Goal: Transaction & Acquisition: Purchase product/service

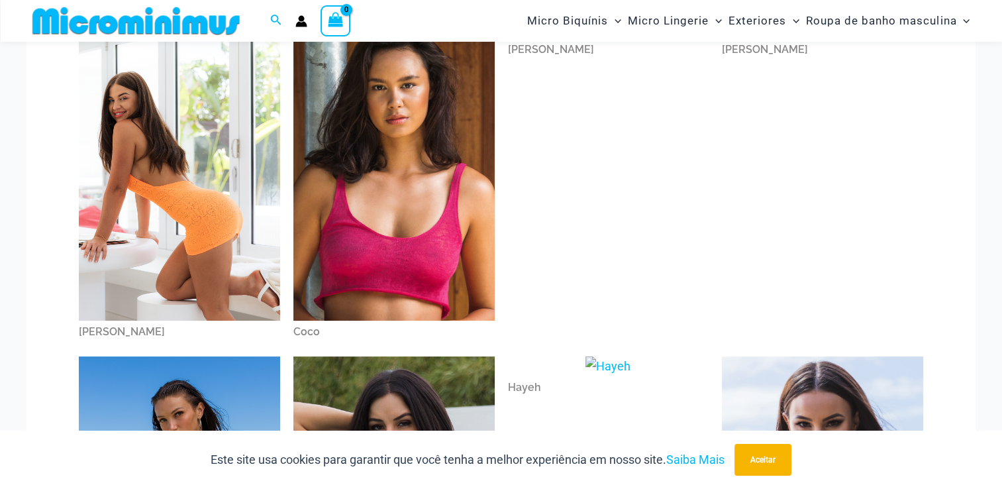
scroll to position [132, 0]
click at [230, 195] on img at bounding box center [179, 170] width 201 height 302
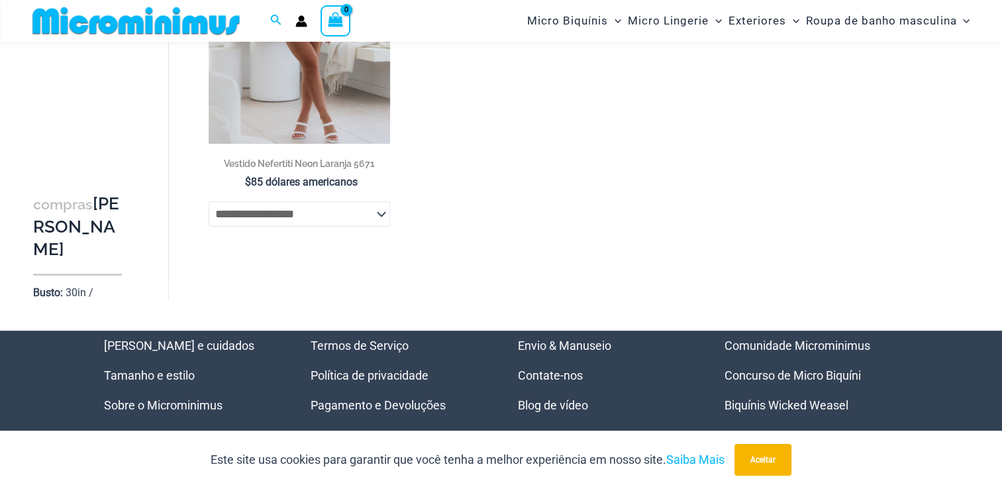
scroll to position [277, 0]
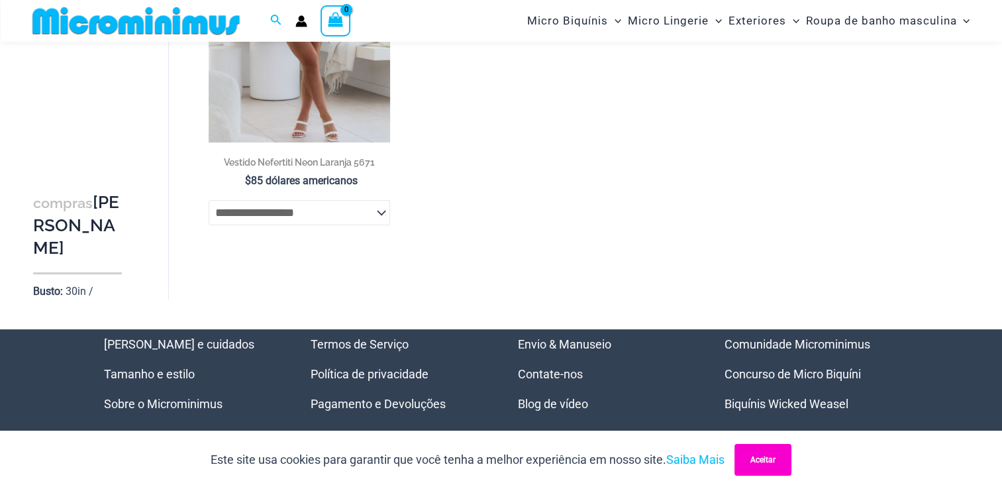
click at [770, 457] on button "Aceitar" at bounding box center [763, 460] width 57 height 32
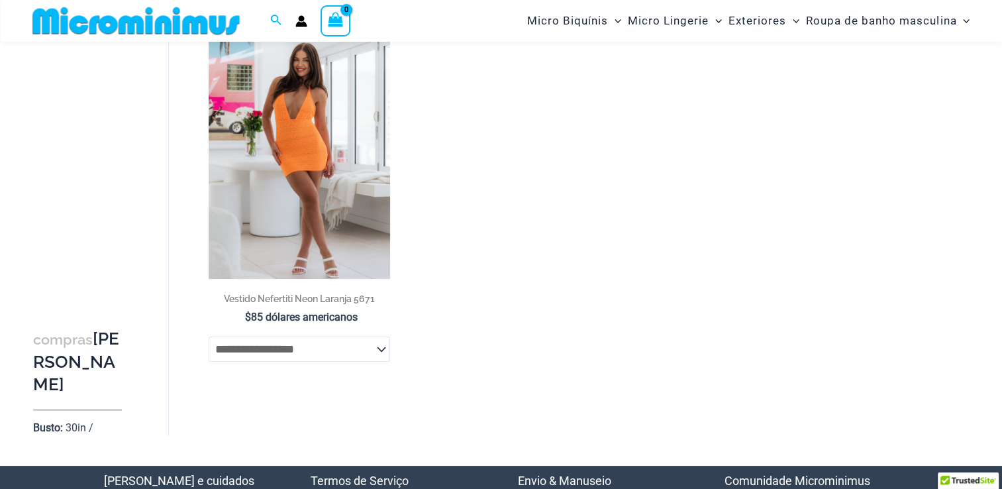
scroll to position [122, 0]
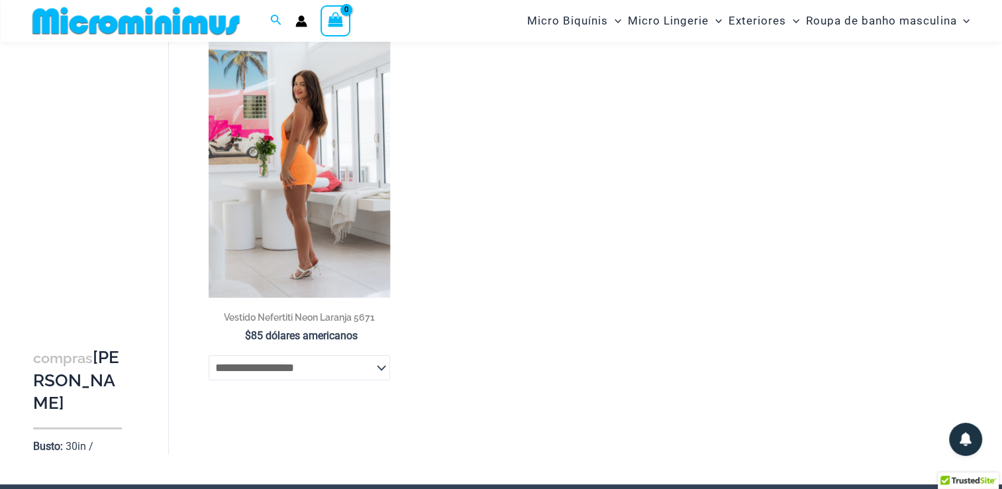
click at [347, 221] on img at bounding box center [299, 161] width 181 height 272
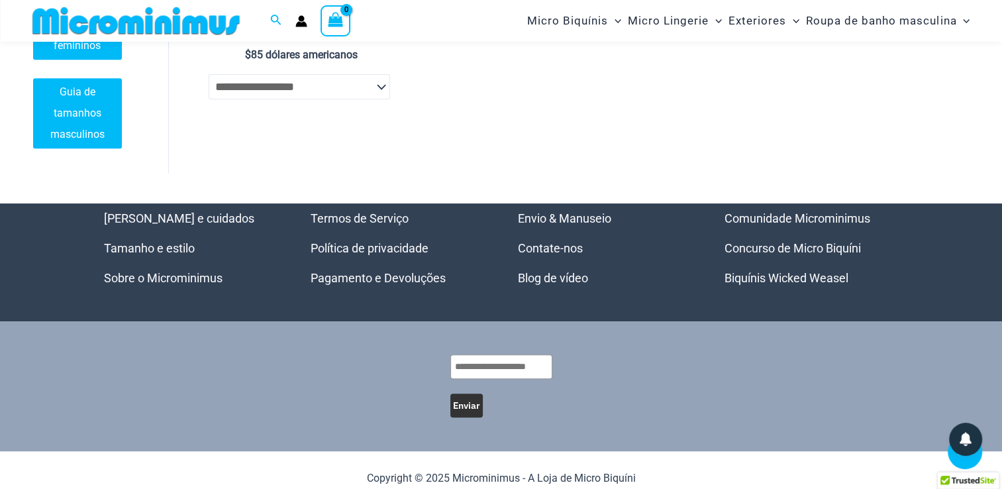
scroll to position [419, 0]
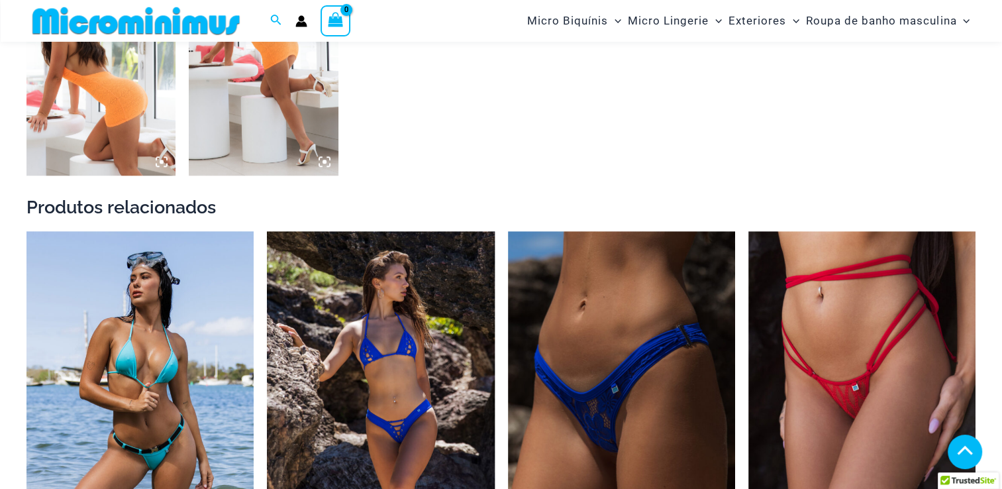
scroll to position [1137, 0]
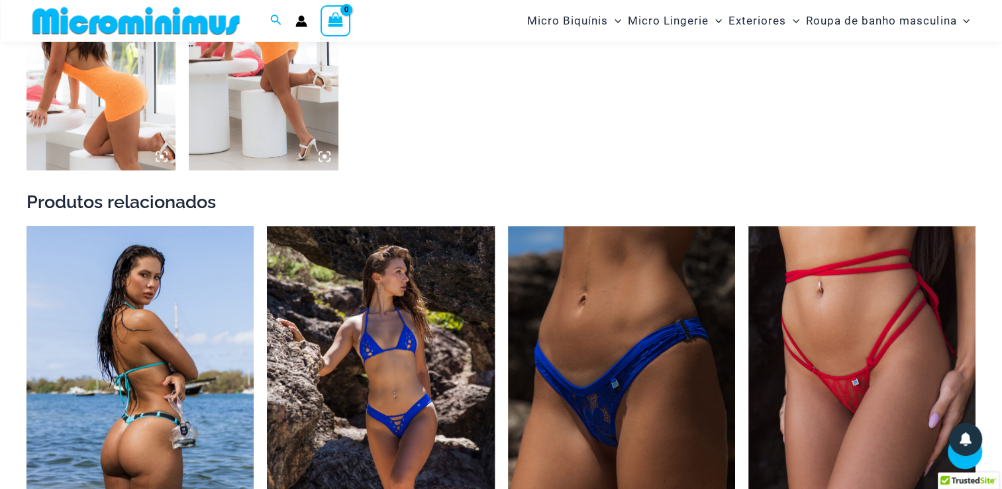
click at [176, 356] on img at bounding box center [139, 396] width 227 height 341
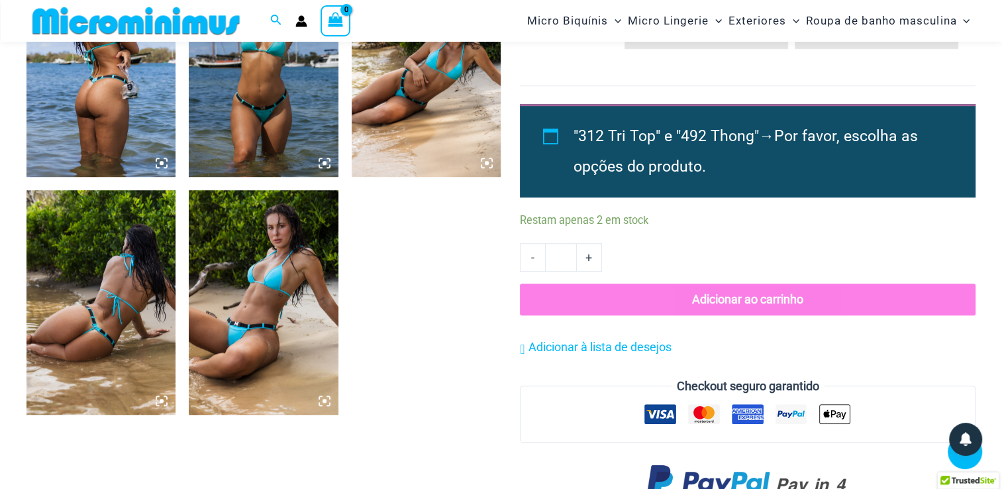
scroll to position [901, 0]
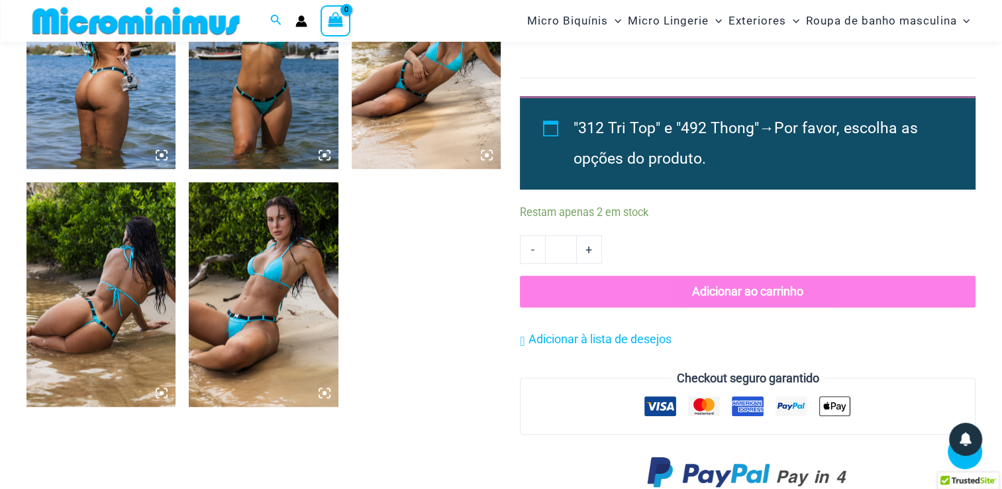
click at [104, 123] on img at bounding box center [100, 57] width 149 height 224
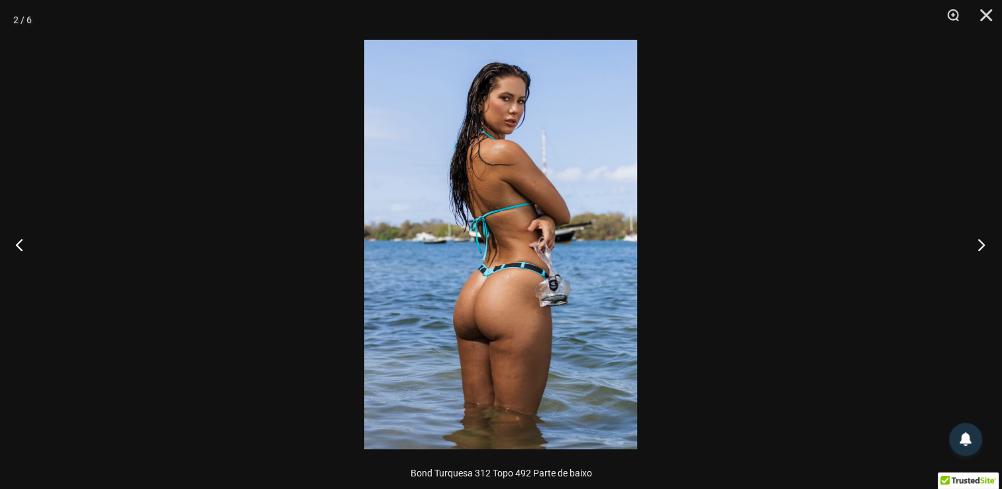
click at [982, 247] on button "Próximo" at bounding box center [977, 244] width 50 height 66
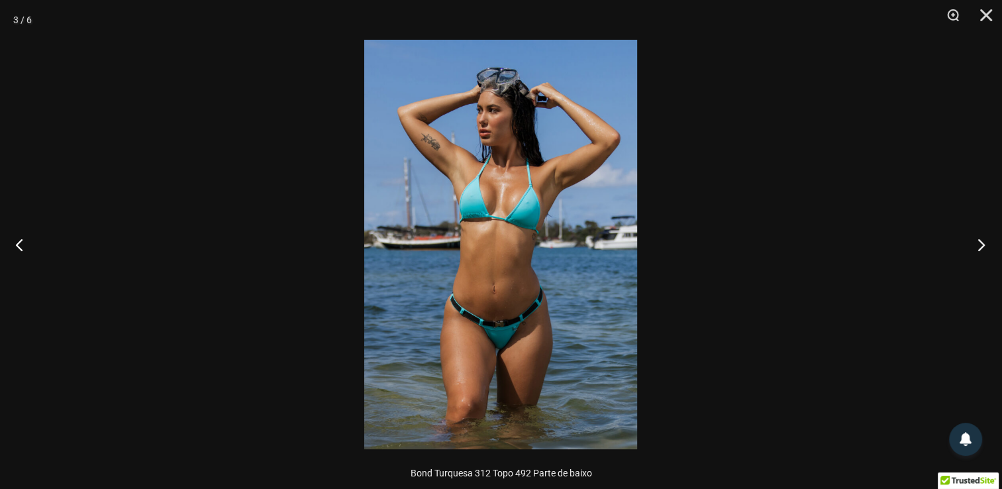
click at [982, 247] on button "Próximo" at bounding box center [977, 244] width 50 height 66
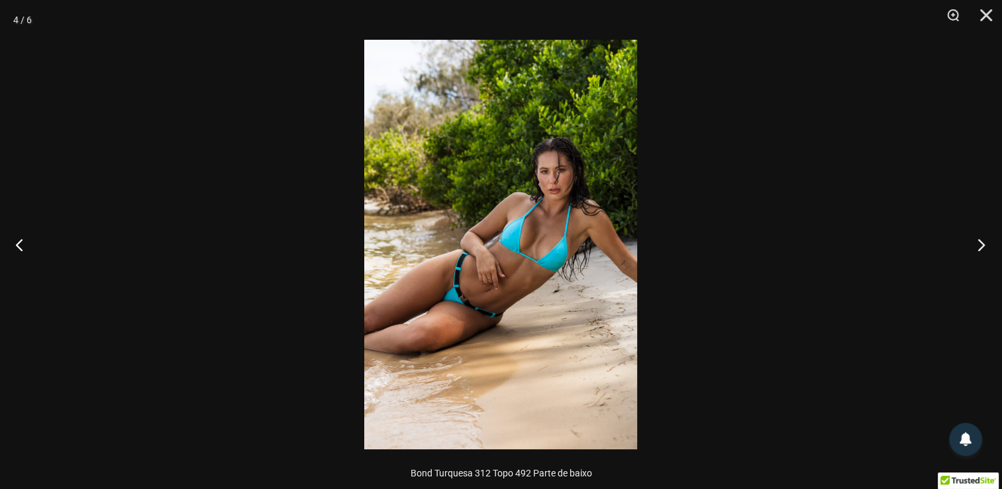
click at [982, 247] on button "Próximo" at bounding box center [977, 244] width 50 height 66
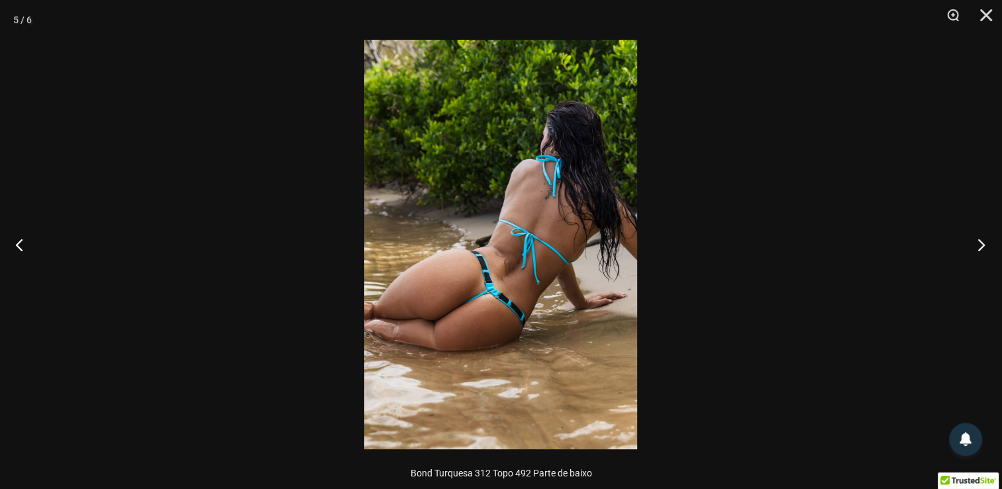
click at [982, 247] on button "Próximo" at bounding box center [977, 244] width 50 height 66
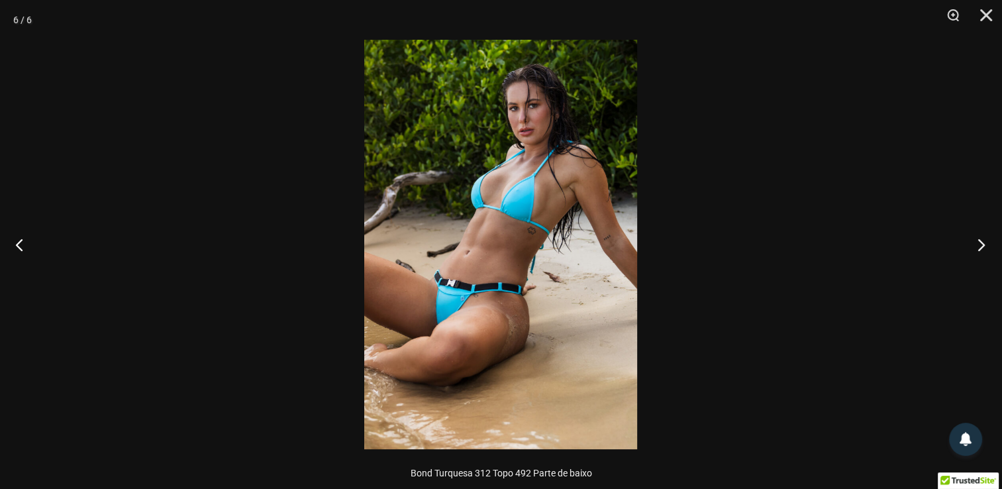
click at [982, 247] on button "Próximo" at bounding box center [977, 244] width 50 height 66
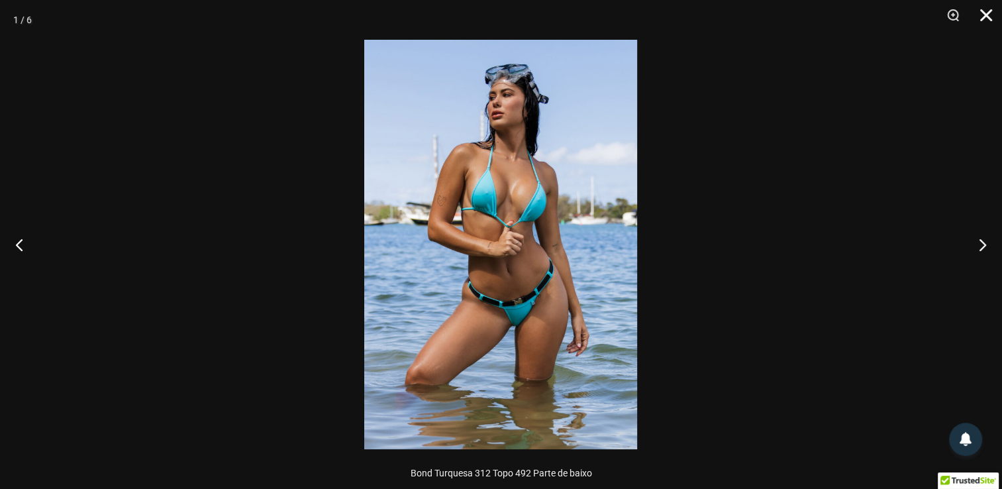
click at [988, 20] on button "Fechar" at bounding box center [981, 20] width 33 height 40
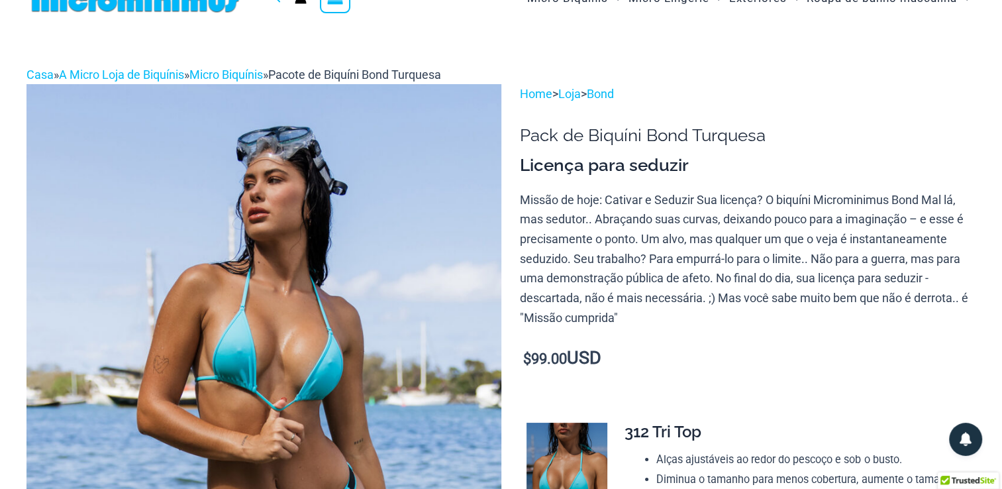
scroll to position [0, 0]
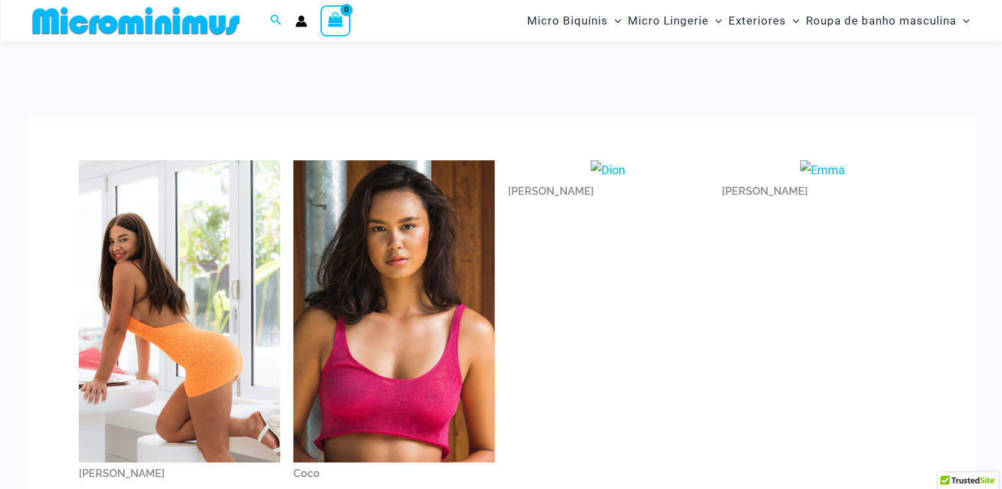
scroll to position [132, 0]
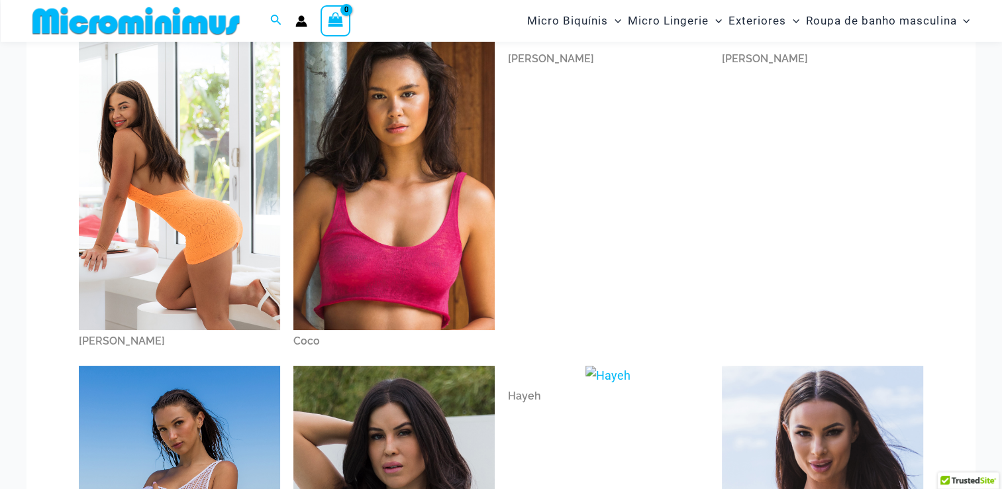
click at [453, 161] on img at bounding box center [393, 178] width 201 height 301
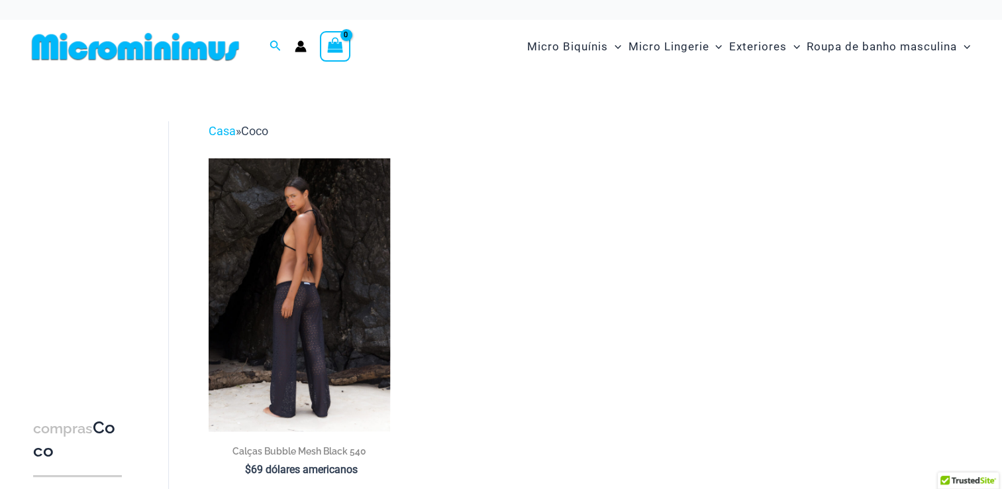
click at [289, 198] on img at bounding box center [299, 294] width 181 height 272
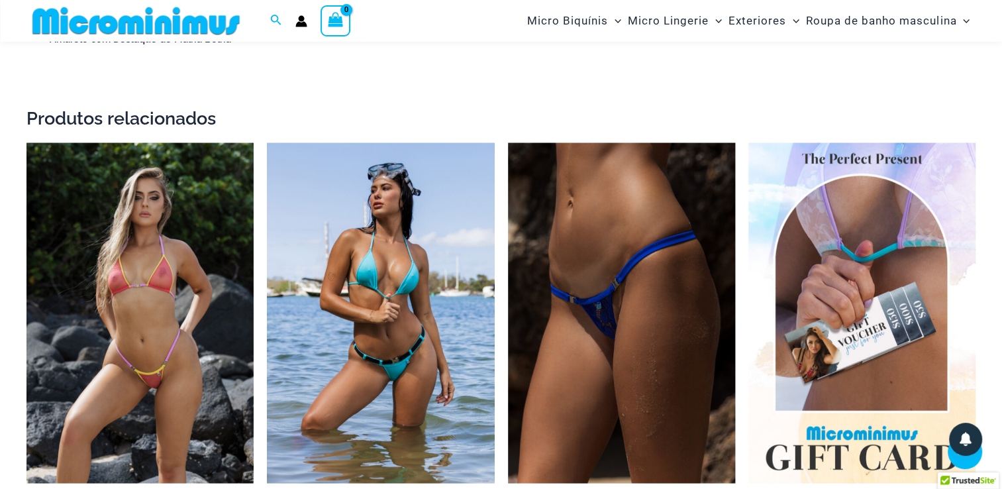
scroll to position [2151, 0]
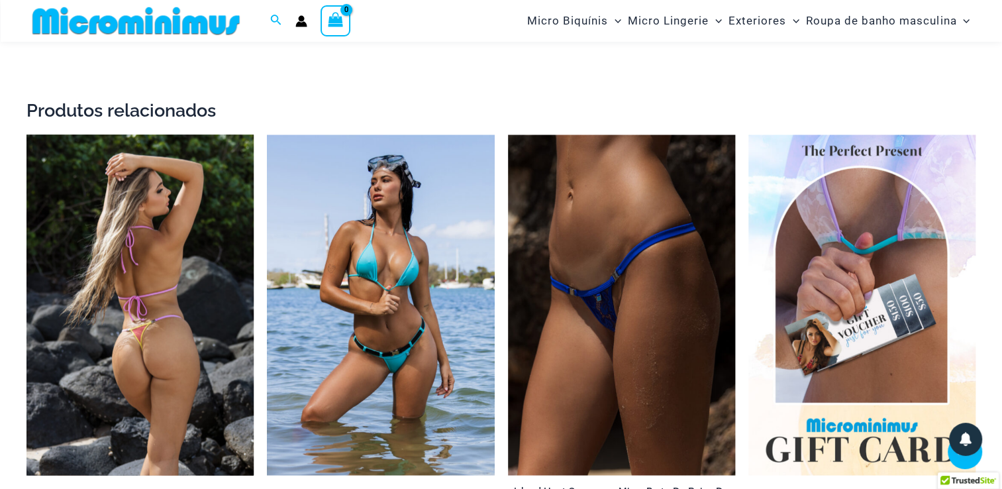
click at [217, 239] on img at bounding box center [139, 304] width 227 height 341
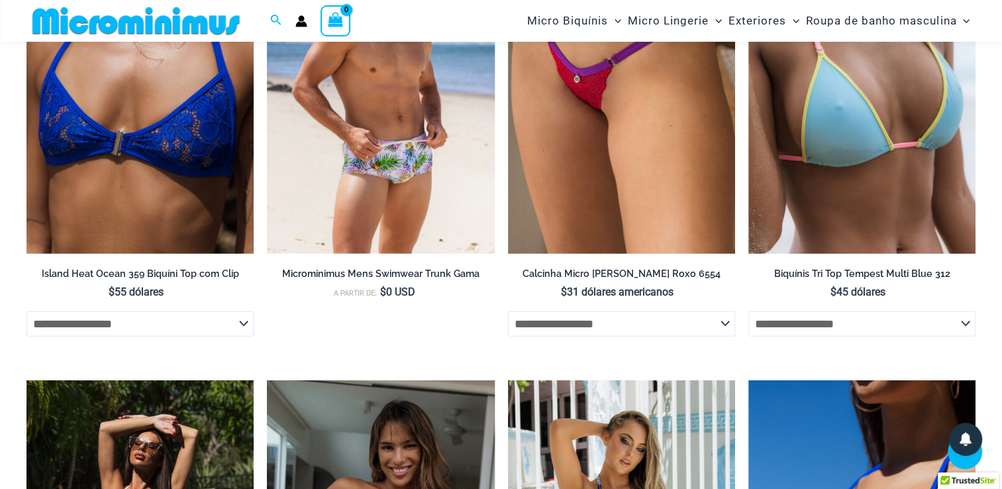
scroll to position [3574, 0]
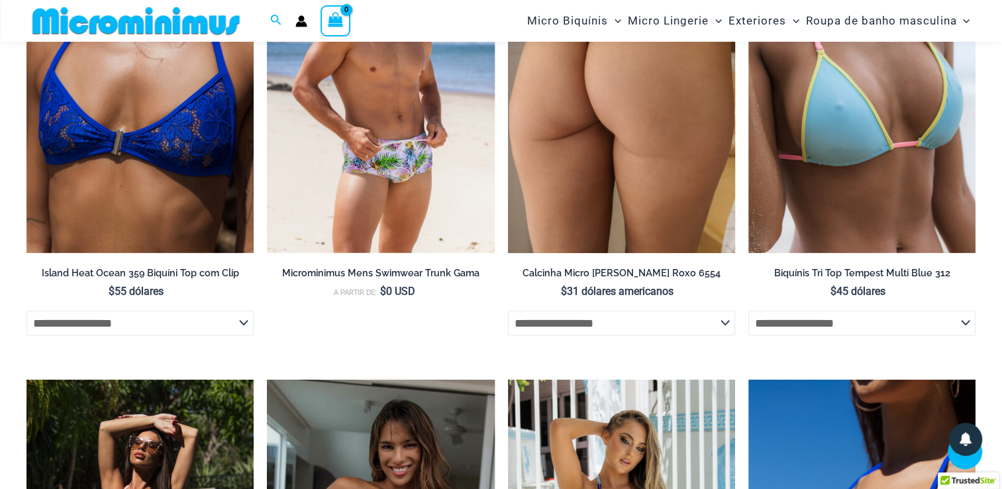
click at [576, 183] on img at bounding box center [621, 82] width 227 height 341
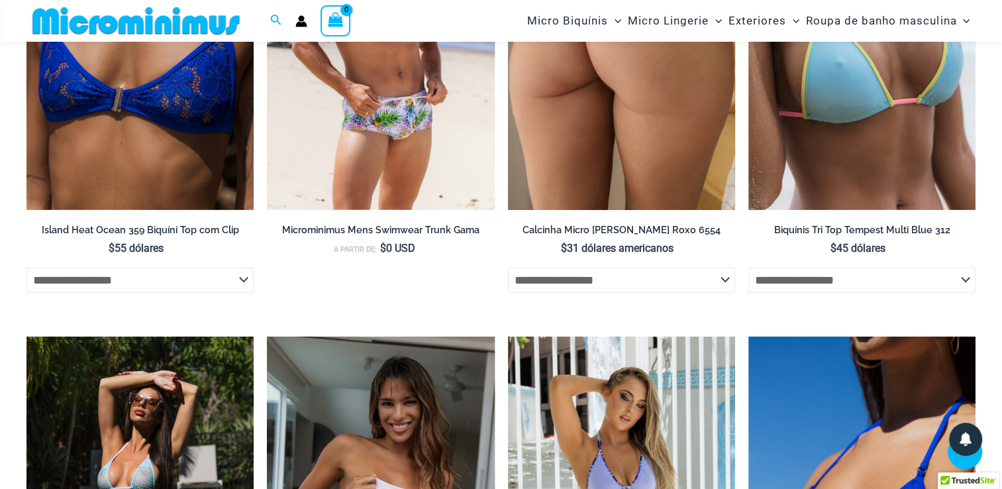
scroll to position [3617, 0]
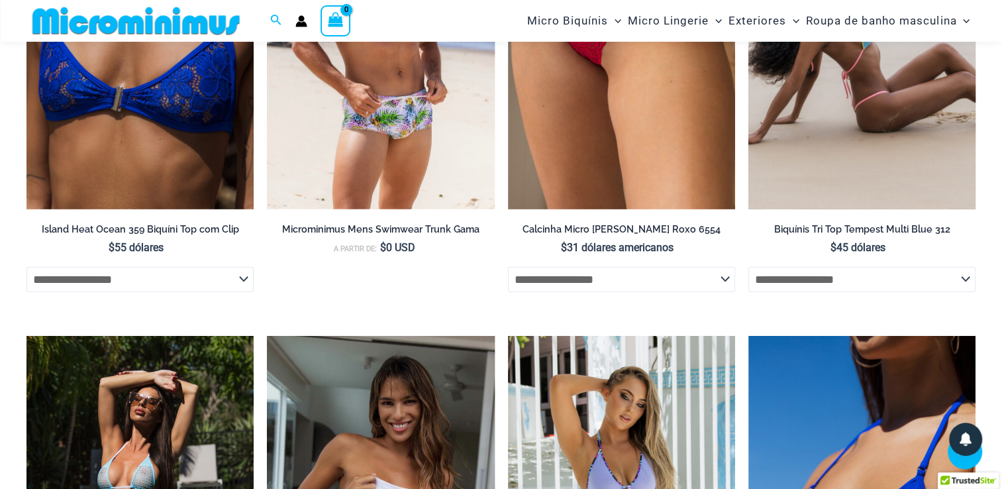
click at [819, 123] on img at bounding box center [861, 38] width 227 height 341
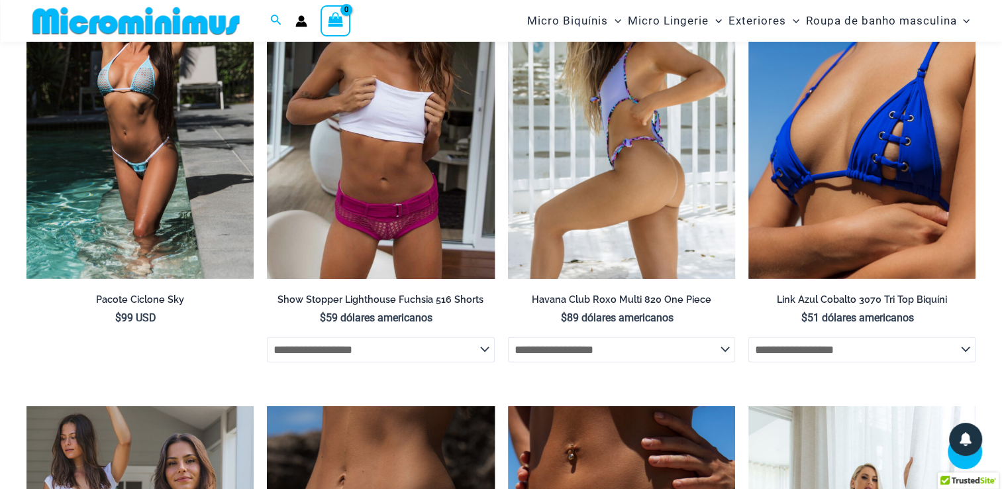
scroll to position [4015, 0]
click at [555, 187] on img at bounding box center [621, 108] width 227 height 341
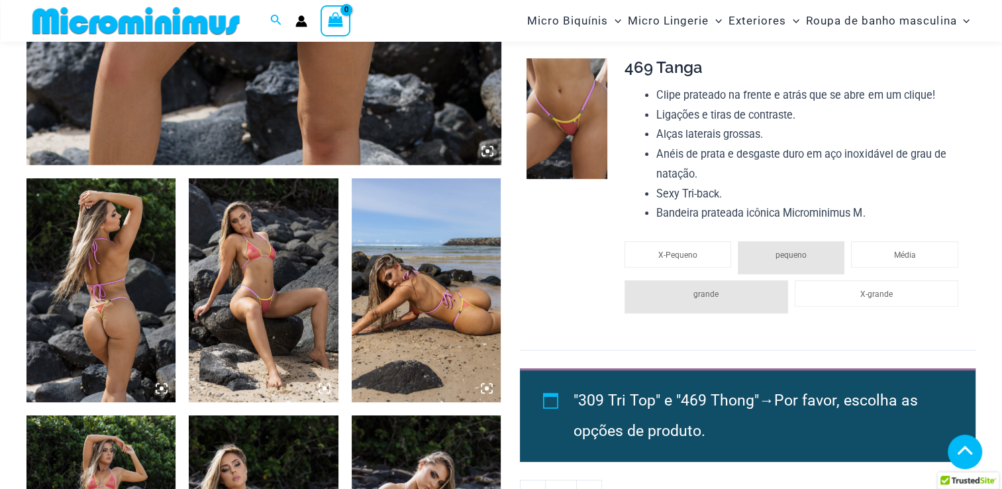
scroll to position [675, 0]
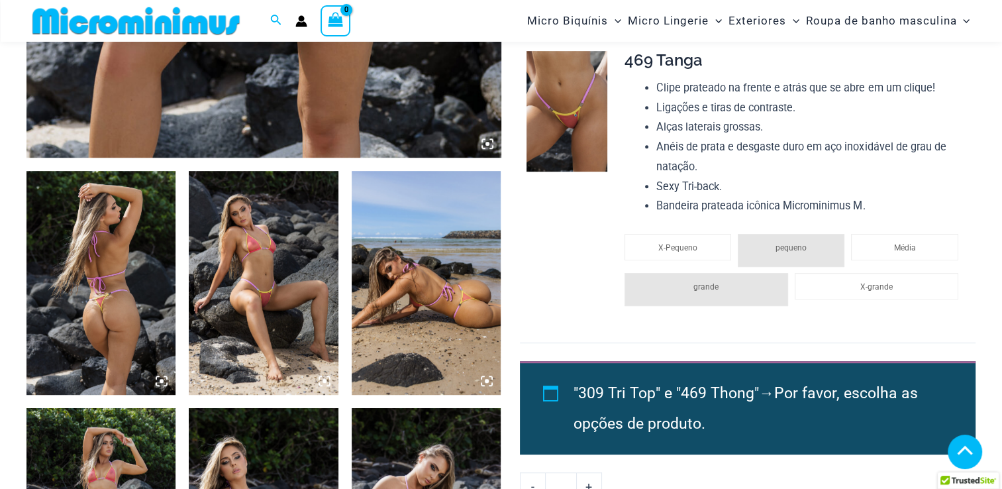
click at [136, 290] on img at bounding box center [100, 283] width 149 height 224
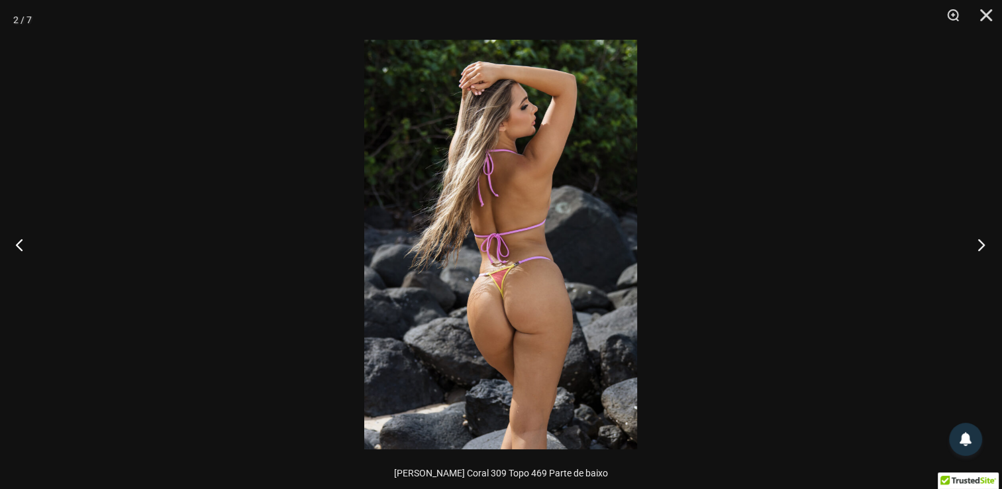
click at [982, 246] on button "Próximo" at bounding box center [977, 244] width 50 height 66
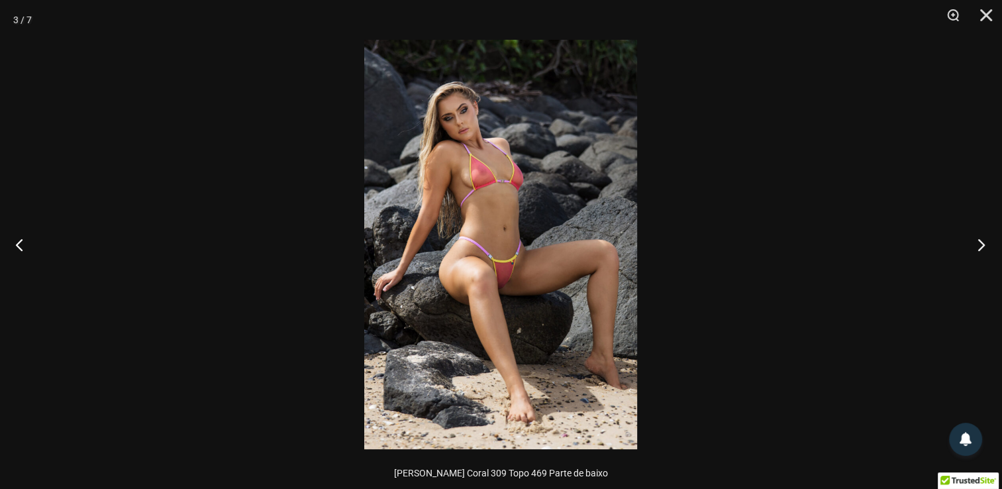
click at [977, 246] on button "Próximo" at bounding box center [977, 244] width 50 height 66
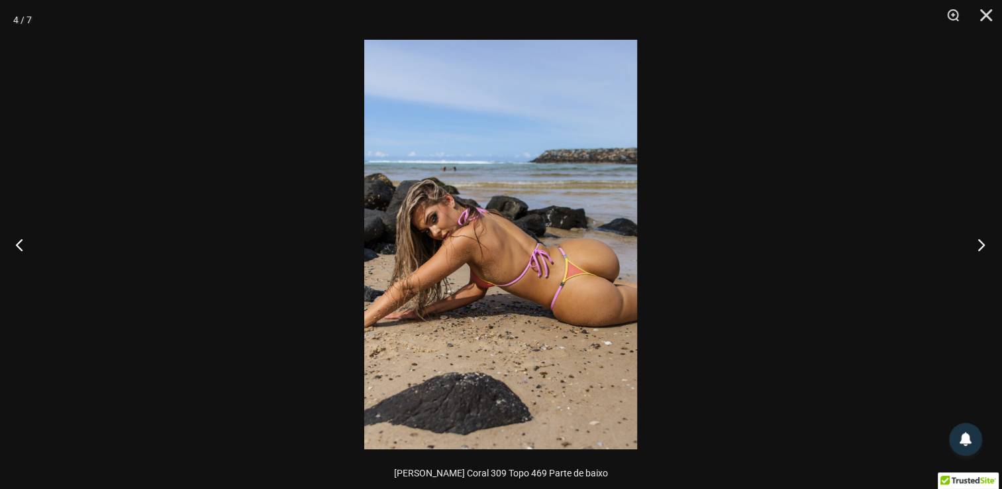
click at [977, 246] on button "Próximo" at bounding box center [977, 244] width 50 height 66
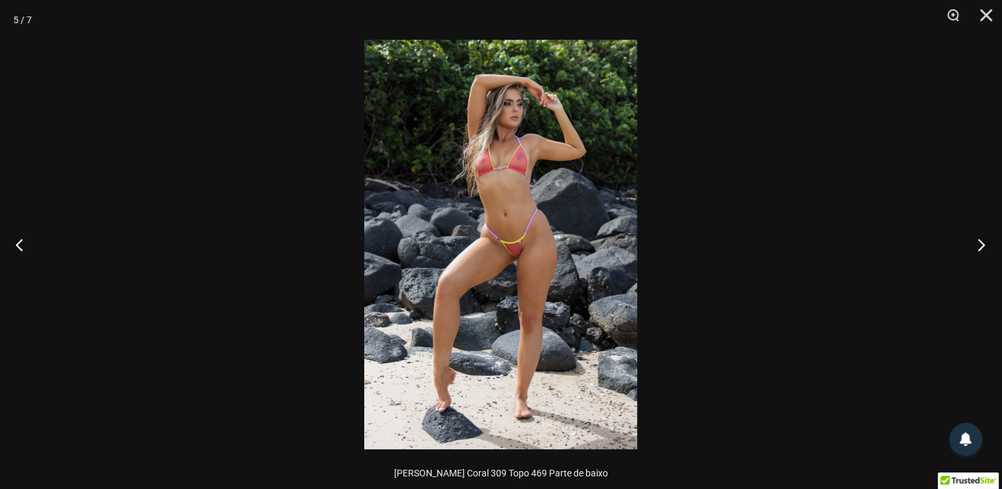
click at [974, 246] on button "Próximo" at bounding box center [977, 244] width 50 height 66
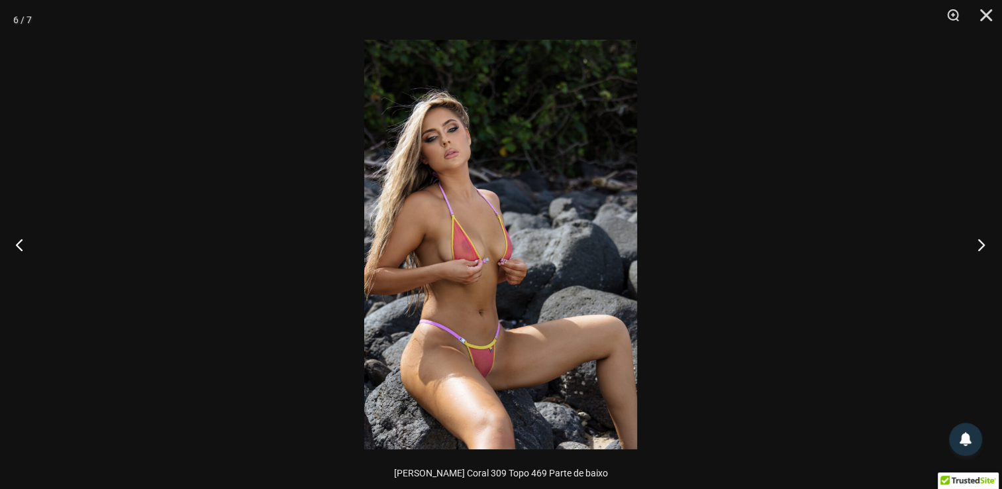
click at [970, 248] on button "Próximo" at bounding box center [977, 244] width 50 height 66
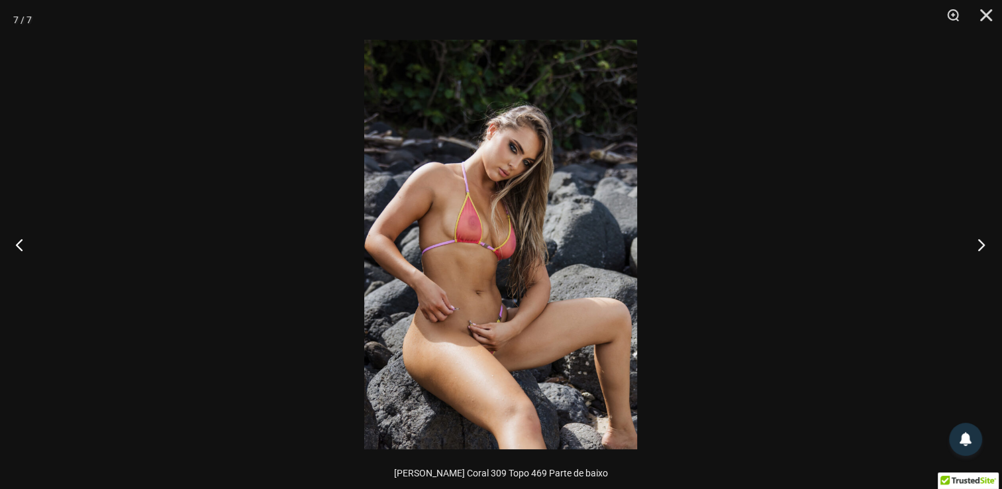
click at [966, 247] on button "Próximo" at bounding box center [977, 244] width 50 height 66
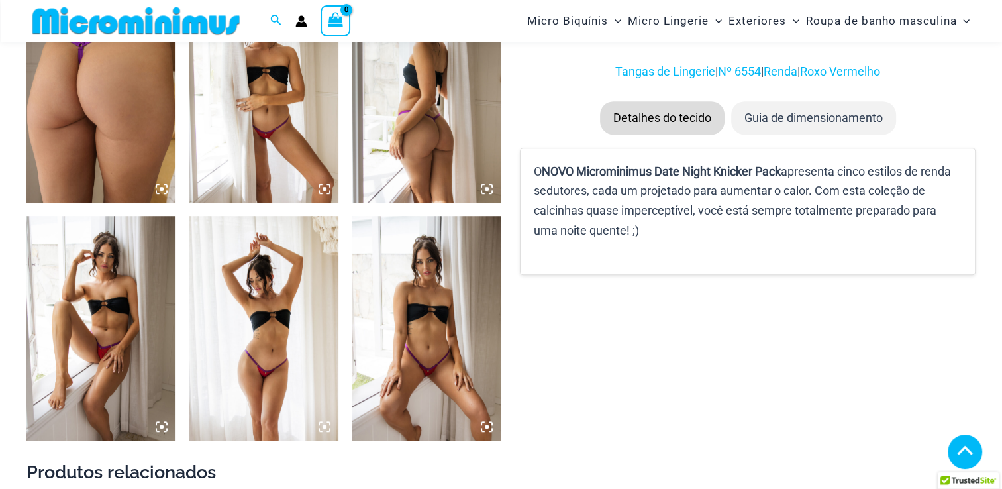
scroll to position [873, 0]
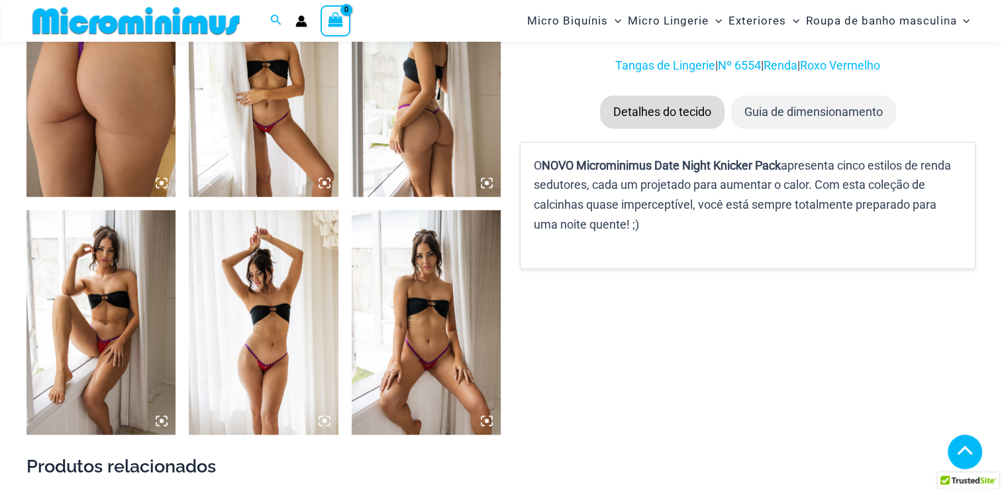
click at [99, 149] on img at bounding box center [100, 85] width 149 height 224
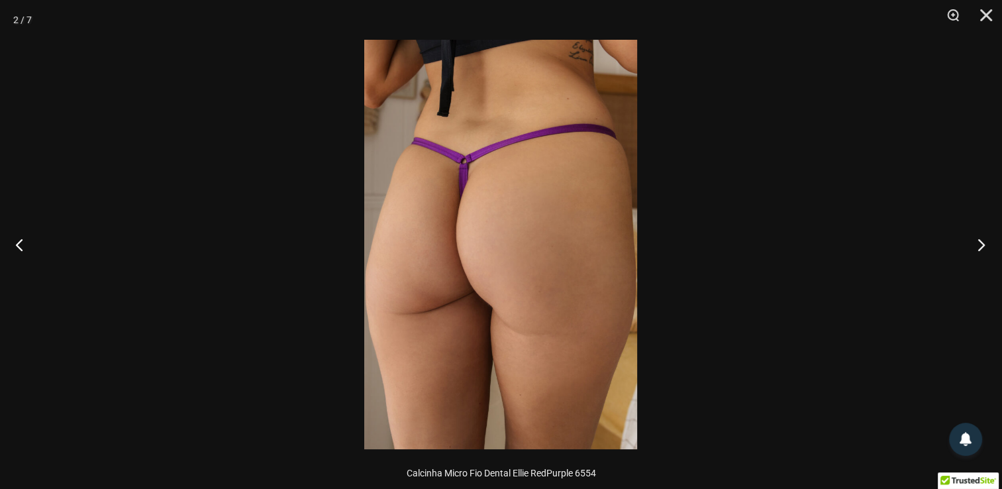
click at [976, 246] on button "Próximo" at bounding box center [977, 244] width 50 height 66
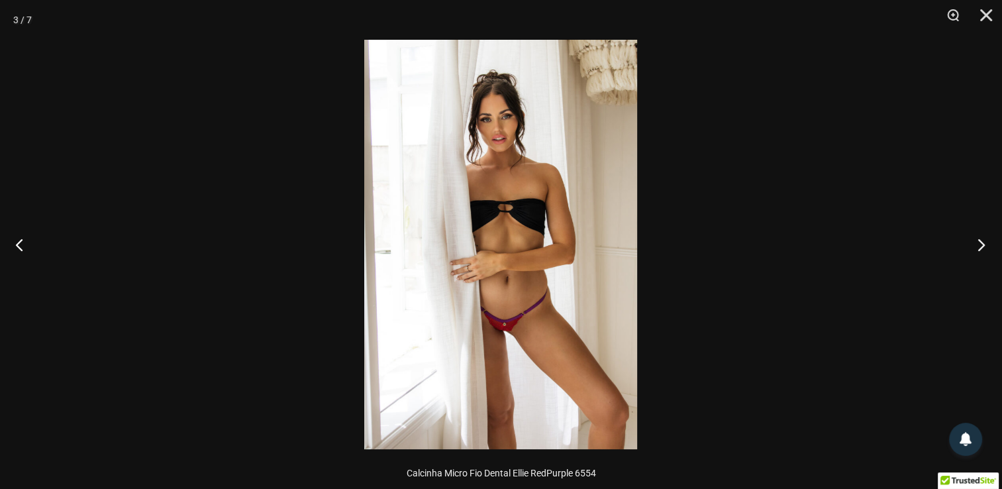
click at [976, 246] on button "Próximo" at bounding box center [977, 244] width 50 height 66
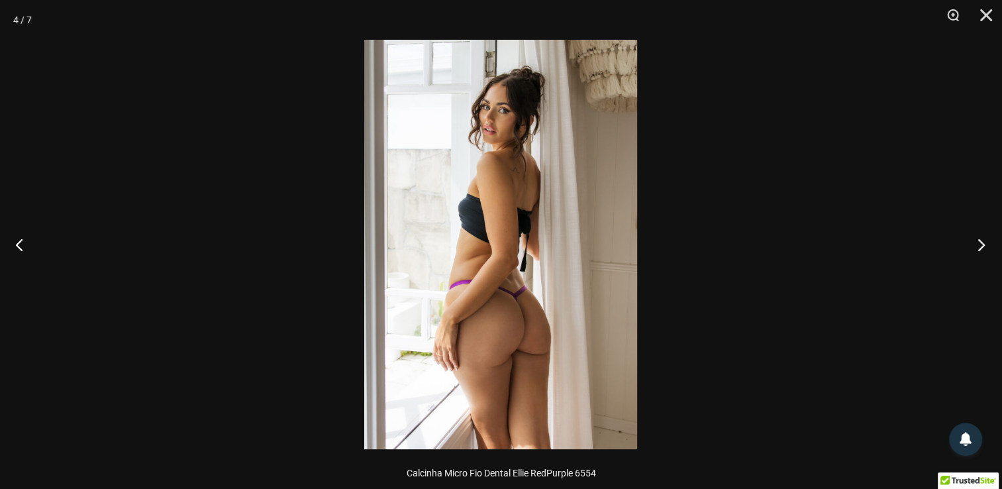
click at [976, 246] on button "Próximo" at bounding box center [977, 244] width 50 height 66
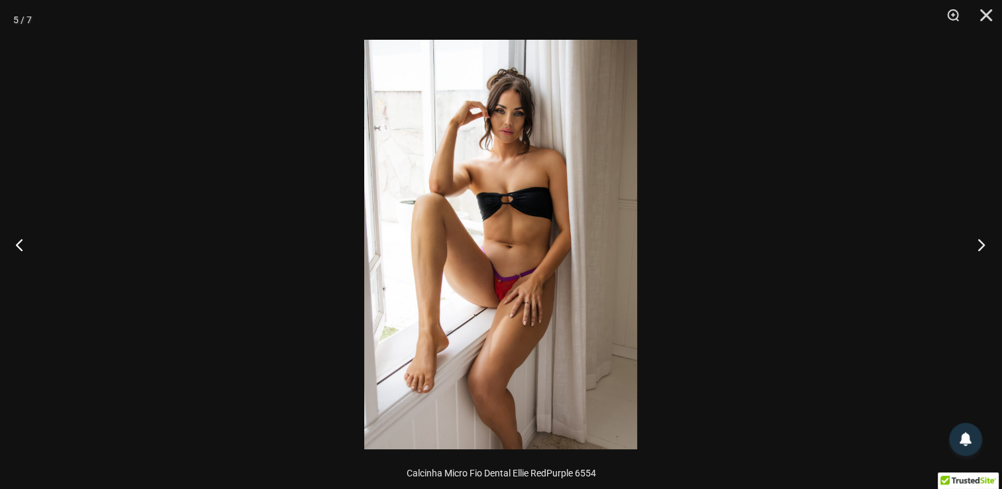
click at [976, 246] on button "Próximo" at bounding box center [977, 244] width 50 height 66
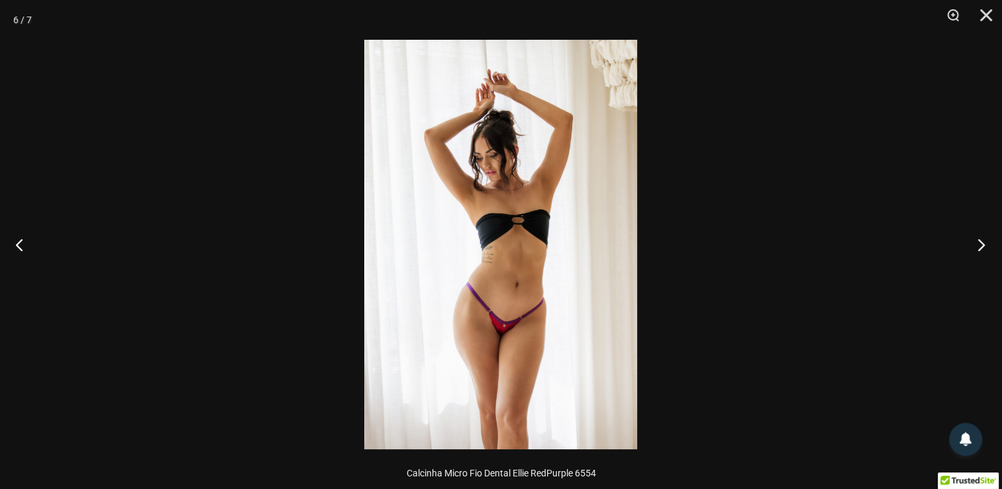
click at [976, 246] on button "Próximo" at bounding box center [977, 244] width 50 height 66
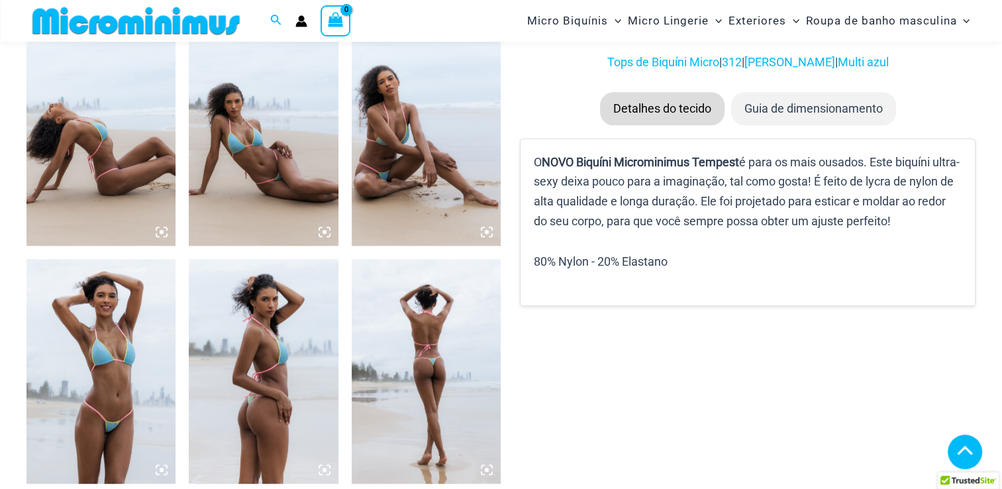
scroll to position [850, 0]
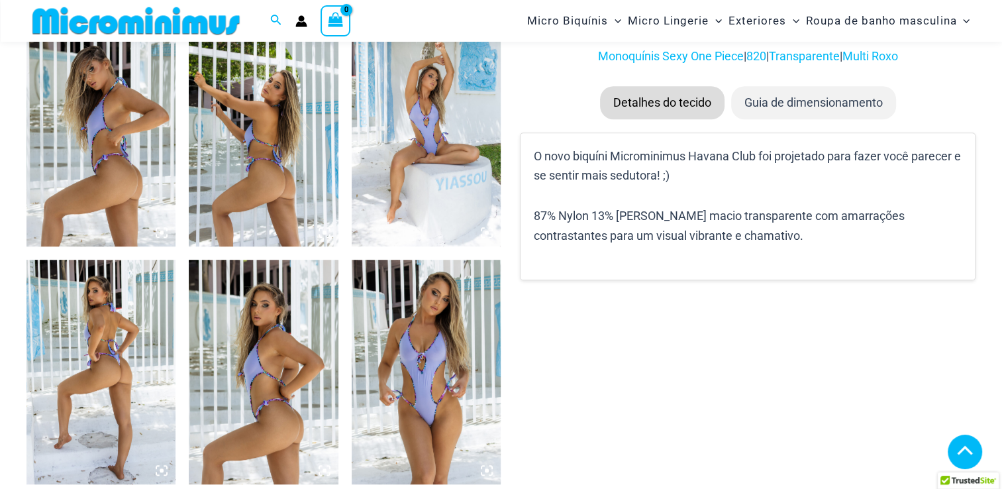
scroll to position [829, 0]
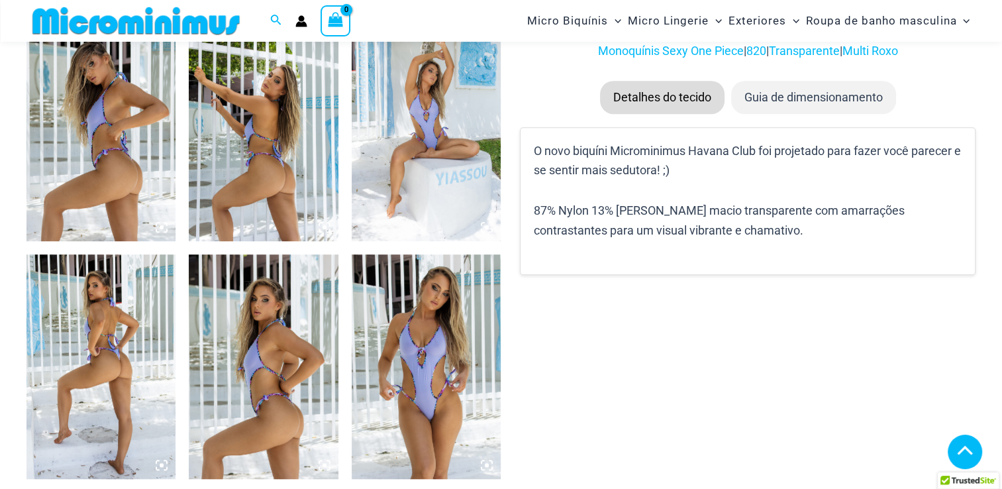
click at [66, 170] on img at bounding box center [100, 129] width 149 height 224
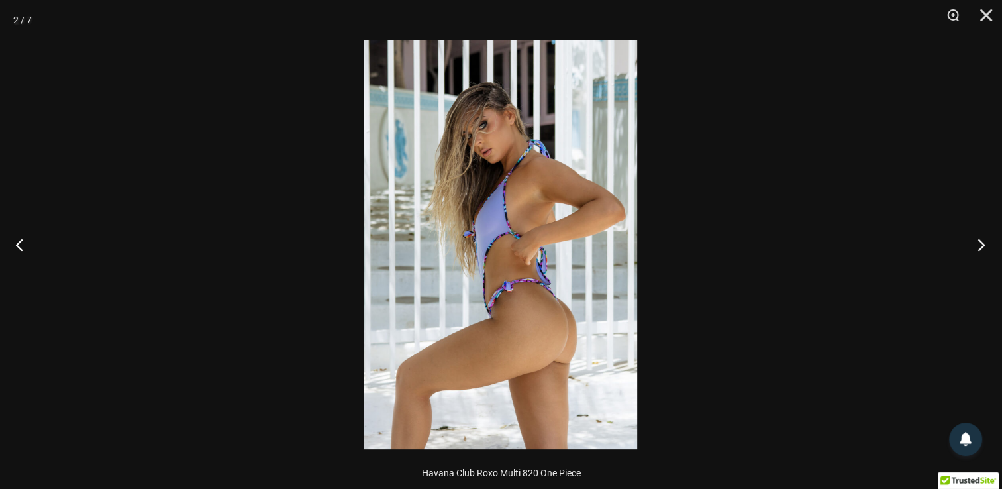
click at [975, 246] on button "Próximo" at bounding box center [977, 244] width 50 height 66
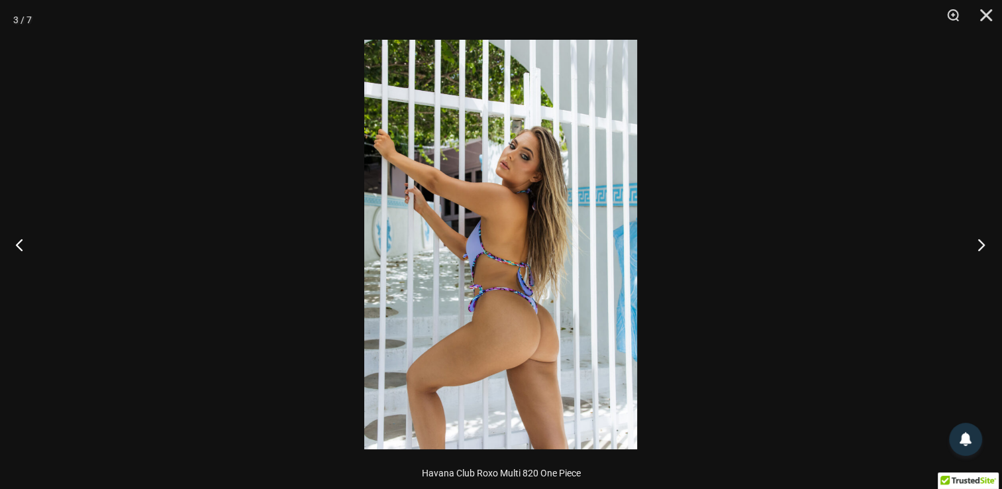
click at [975, 246] on button "Próximo" at bounding box center [977, 244] width 50 height 66
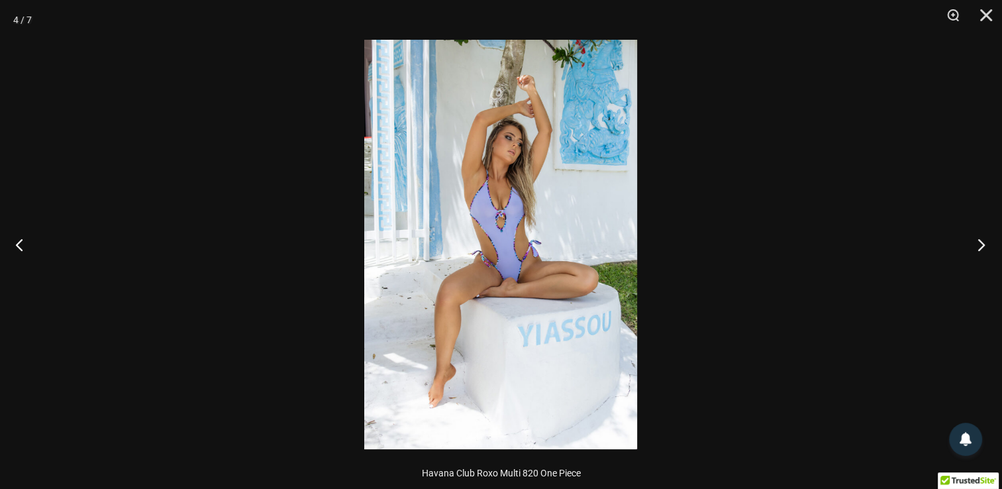
click at [975, 246] on button "Próximo" at bounding box center [977, 244] width 50 height 66
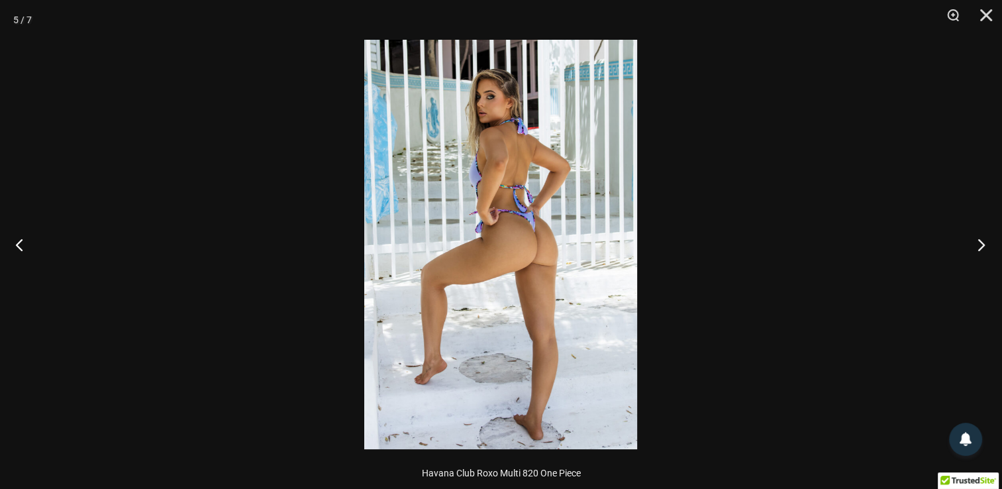
click at [975, 246] on button "Próximo" at bounding box center [977, 244] width 50 height 66
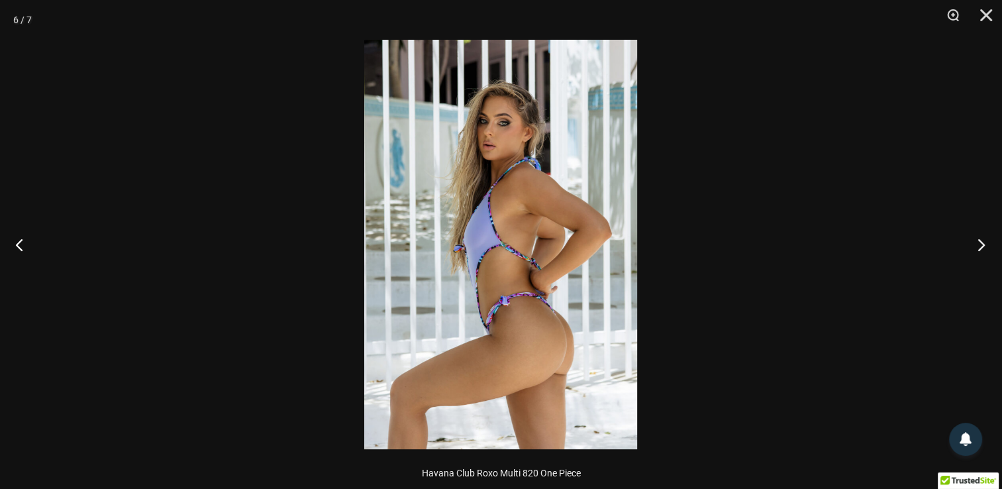
click at [974, 245] on button "Próximo" at bounding box center [977, 244] width 50 height 66
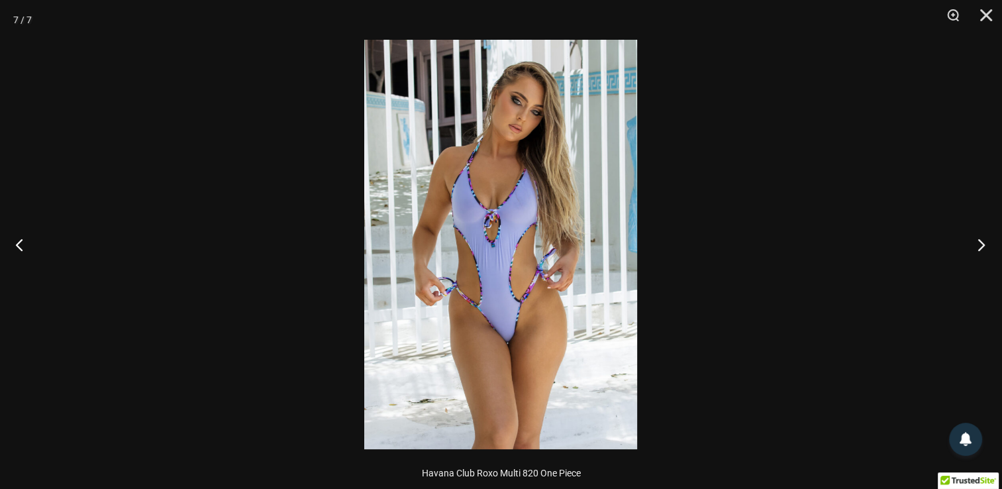
click at [974, 245] on button "Próximo" at bounding box center [977, 244] width 50 height 66
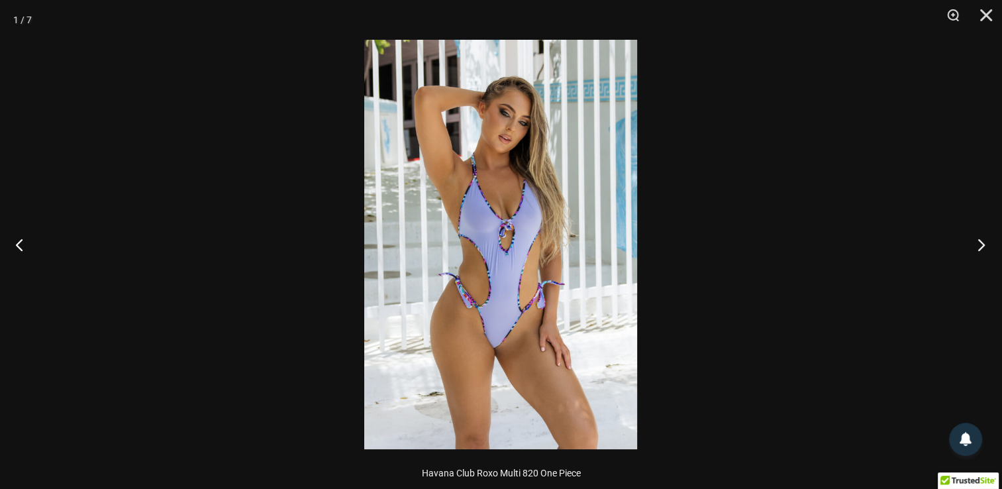
click at [974, 245] on button "Próximo" at bounding box center [977, 244] width 50 height 66
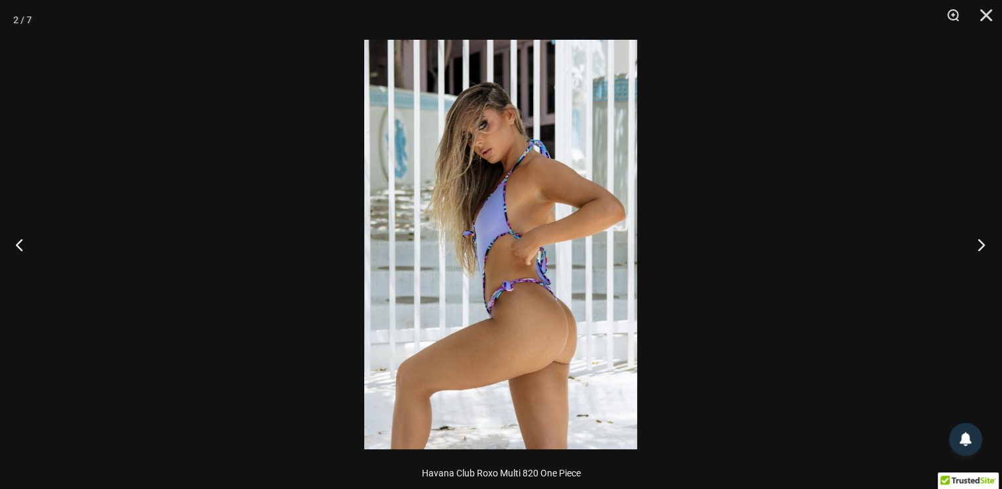
click at [974, 245] on button "Próximo" at bounding box center [977, 244] width 50 height 66
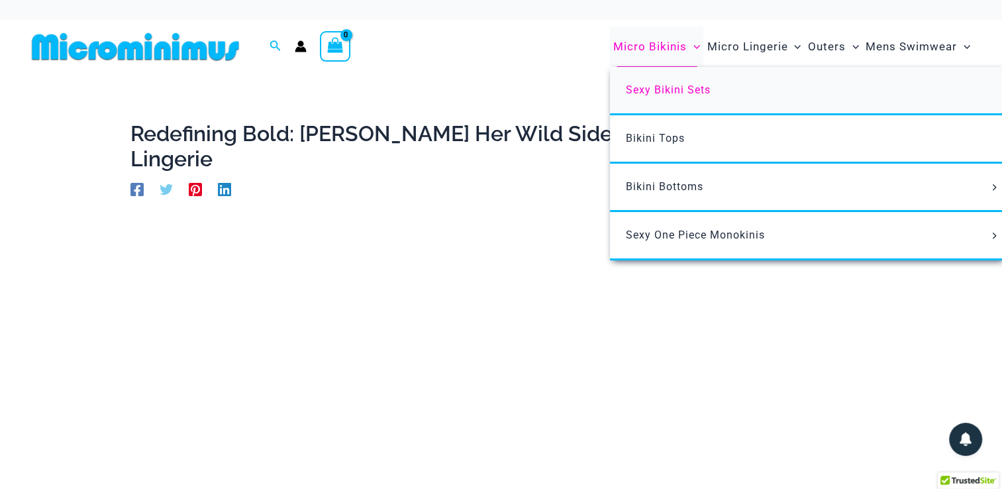
click at [670, 94] on span "Sexy Bikini Sets" at bounding box center [668, 89] width 85 height 13
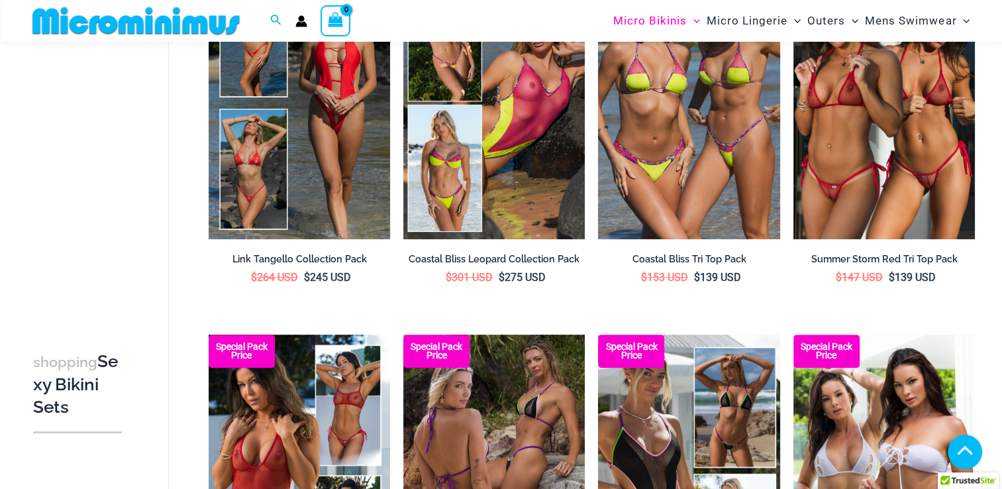
scroll to position [543, 0]
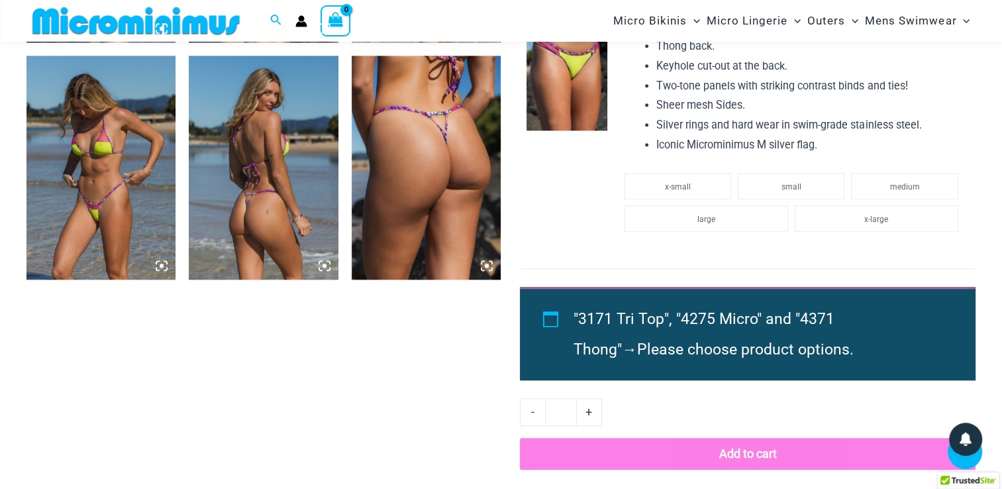
scroll to position [1270, 0]
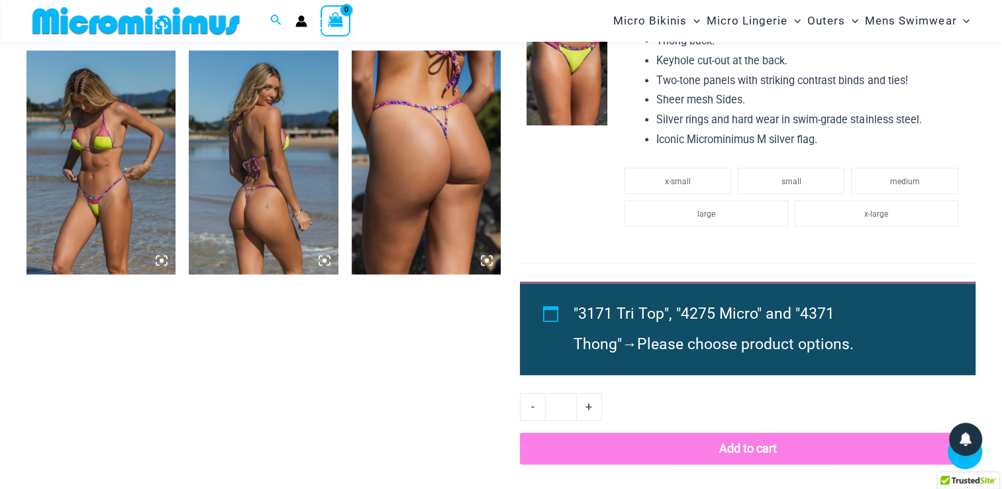
click at [136, 127] on img at bounding box center [100, 162] width 149 height 224
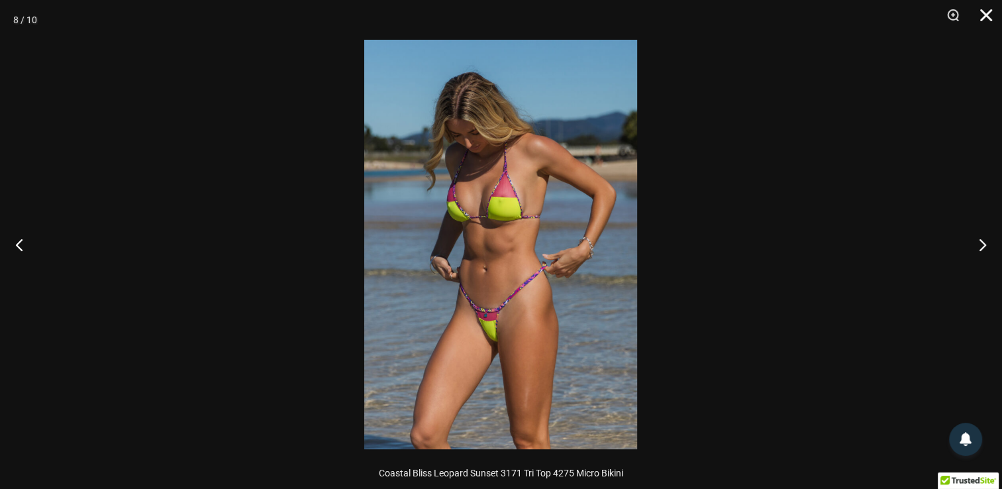
click at [982, 17] on button "Close" at bounding box center [981, 20] width 33 height 40
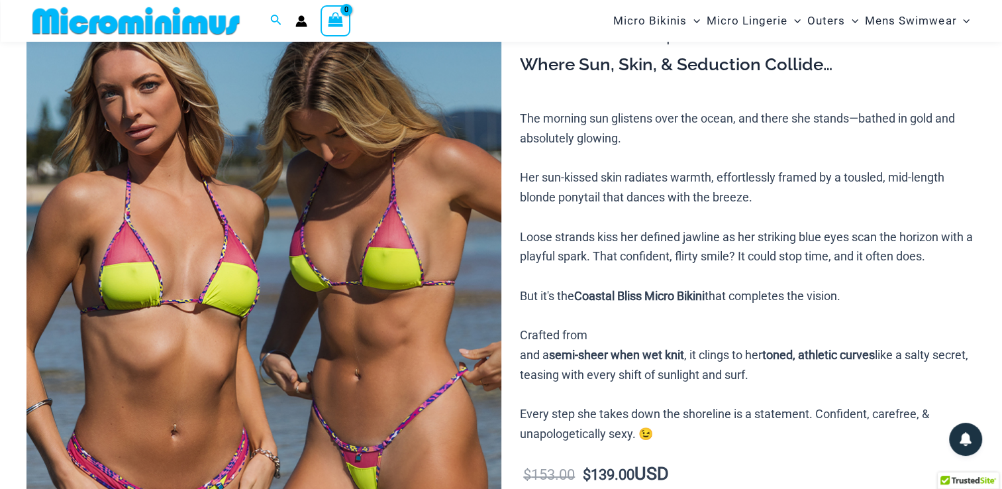
scroll to position [0, 0]
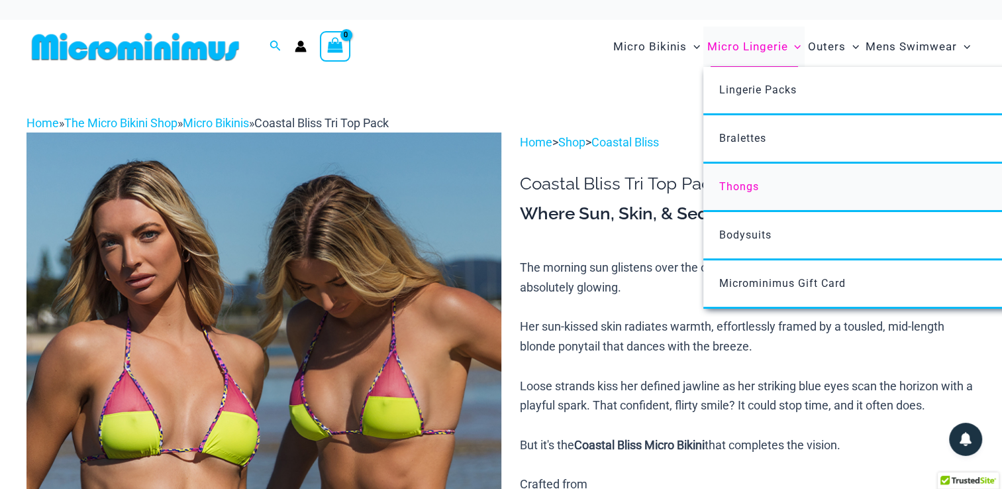
click at [736, 189] on span "Thongs" at bounding box center [739, 186] width 40 height 13
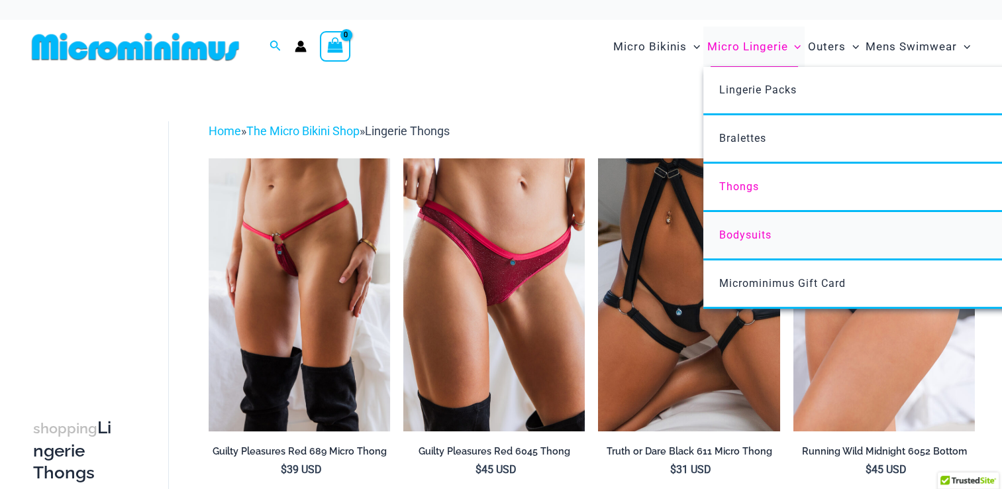
click at [748, 231] on span "Bodysuits" at bounding box center [745, 235] width 52 height 13
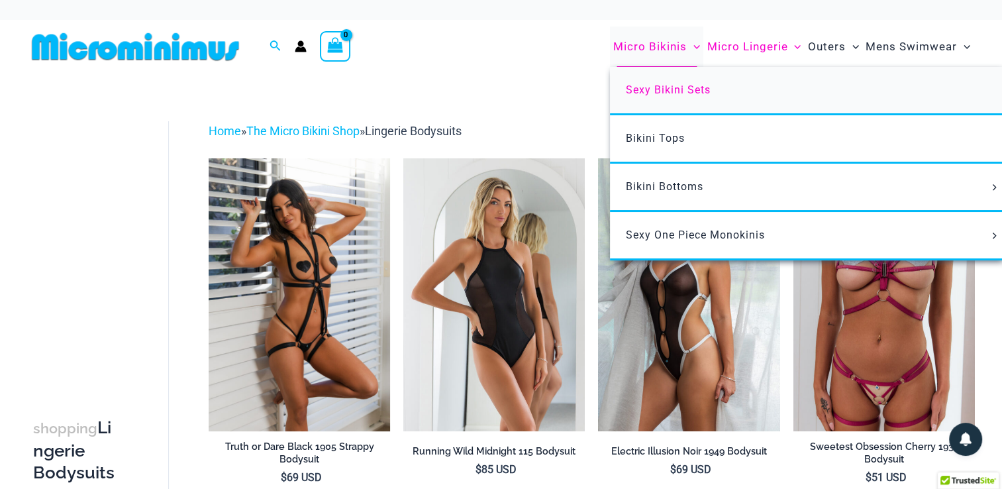
click at [657, 89] on span "Sexy Bikini Sets" at bounding box center [668, 89] width 85 height 13
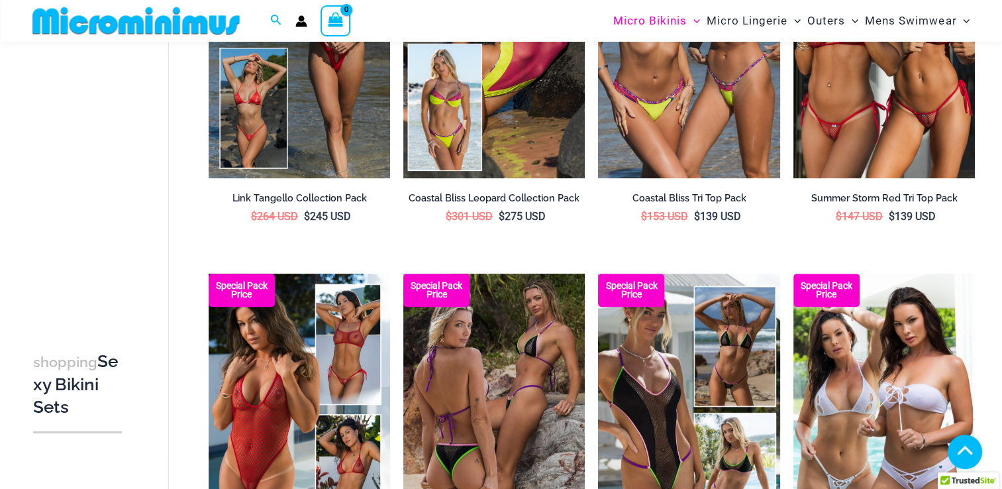
scroll to position [631, 0]
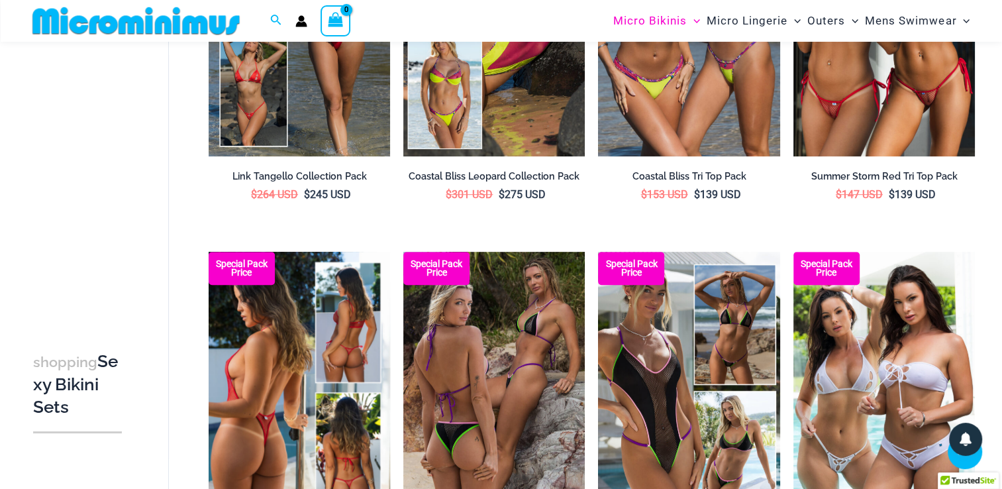
click at [309, 336] on img at bounding box center [299, 388] width 181 height 272
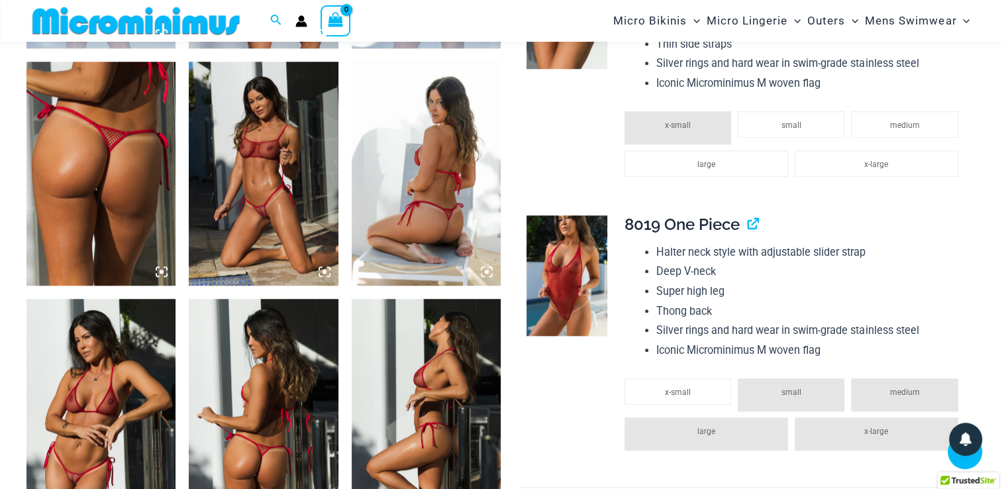
scroll to position [1248, 0]
